Goal: Find specific page/section: Find specific page/section

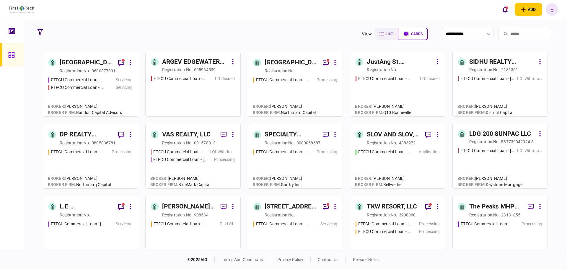
click at [509, 32] on input "search" at bounding box center [524, 34] width 53 height 12
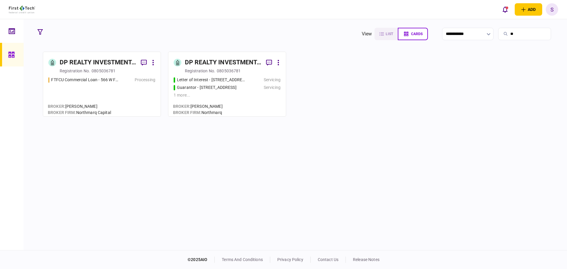
type input "**"
click at [98, 63] on div "DP REALTY INVESTMENT, LLC" at bounding box center [98, 62] width 76 height 9
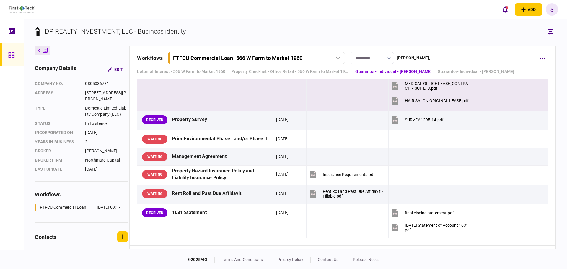
scroll to position [561, 0]
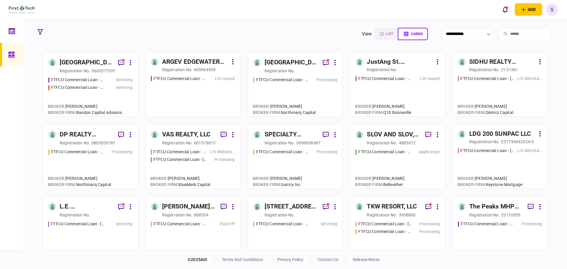
click at [84, 138] on div "DP REALTY INVESTMENT, LLC" at bounding box center [87, 134] width 54 height 9
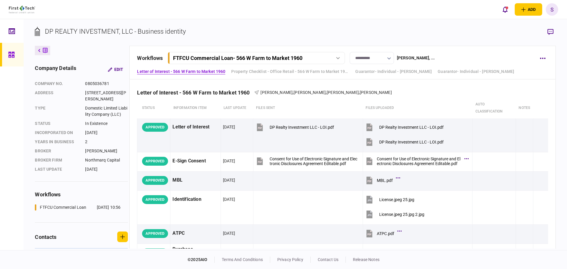
scroll to position [101, 0]
